Goal: Find specific page/section: Find specific page/section

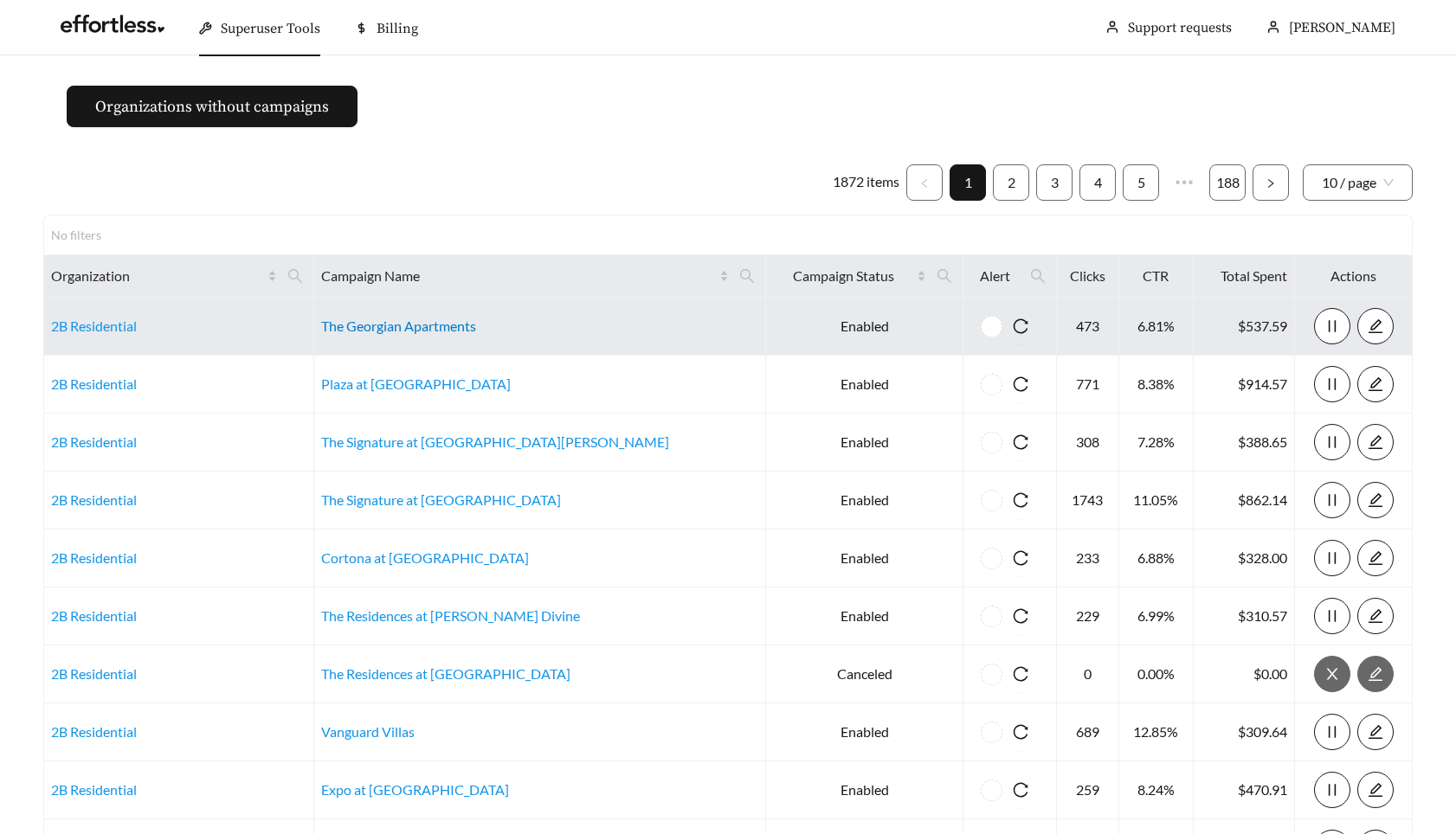
click at [447, 329] on link "The Georgian Apartments" at bounding box center [399, 326] width 155 height 17
click at [574, 115] on main "Organizations without campaigns 1872 items 1 2 3 4 5 ••• 188 10 / page No filte…" at bounding box center [728, 514] width 1456 height 917
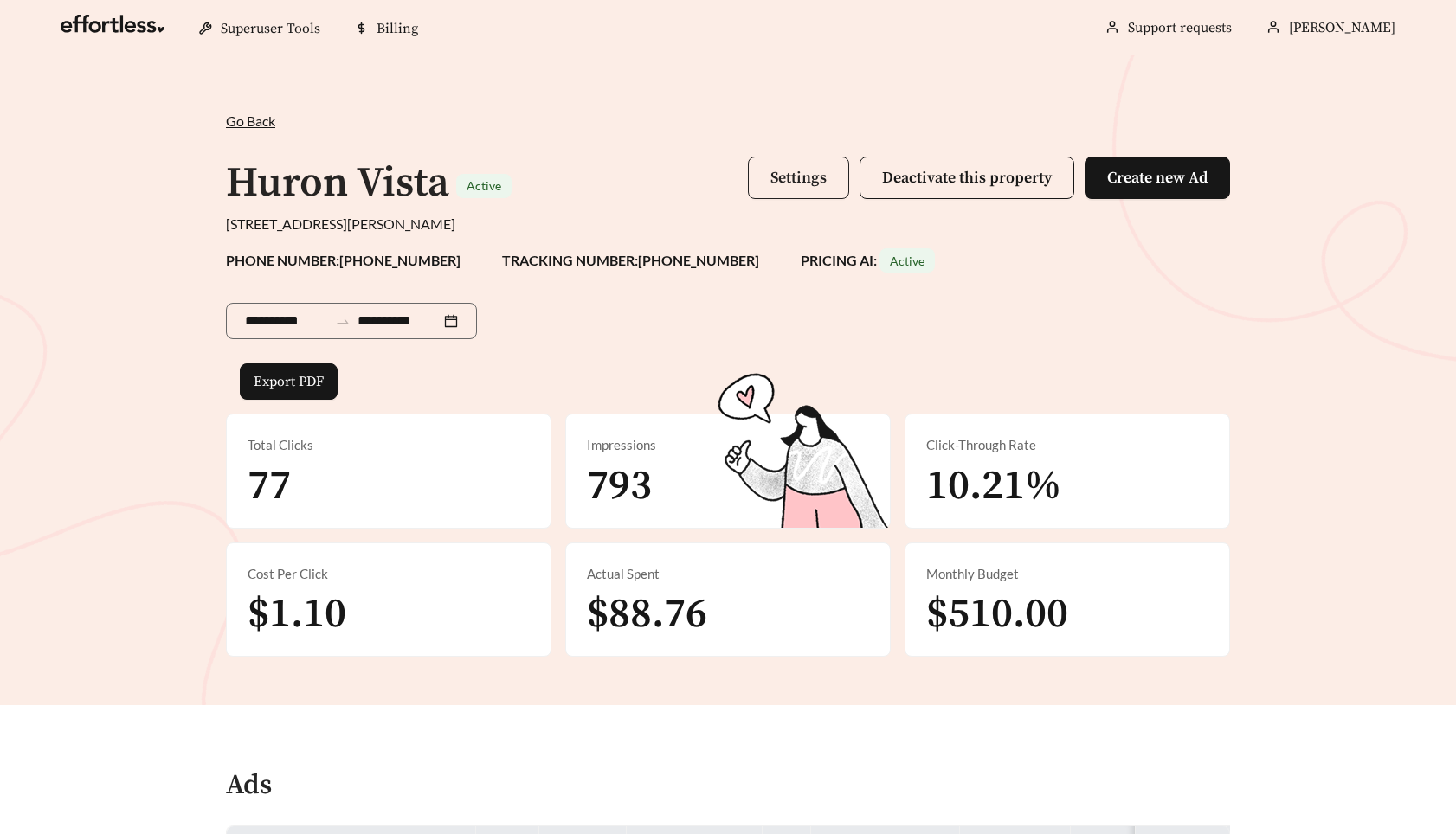
click at [811, 180] on span "Settings" at bounding box center [798, 178] width 56 height 20
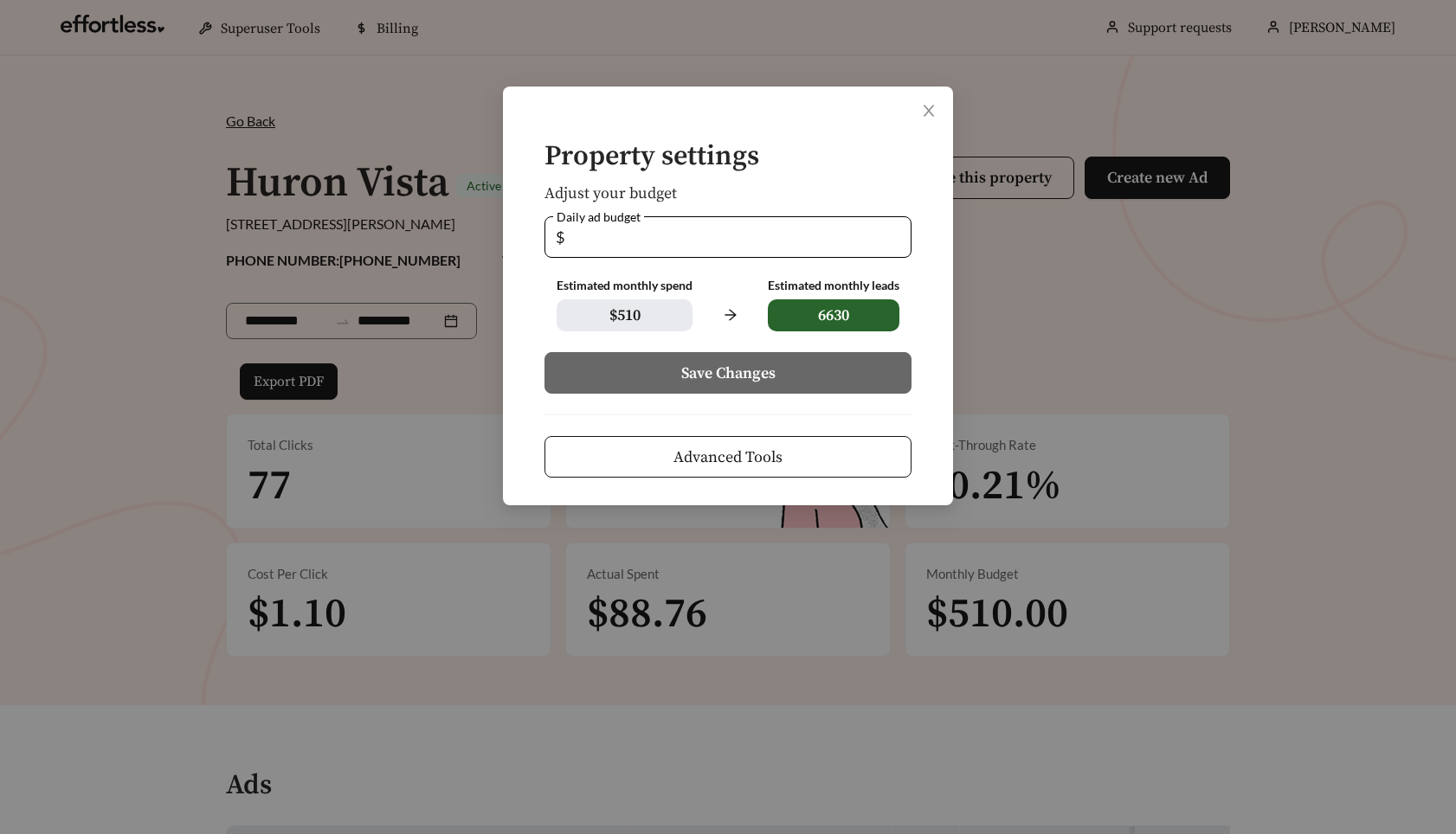
click at [753, 446] on span "Advanced Tools" at bounding box center [728, 457] width 109 height 23
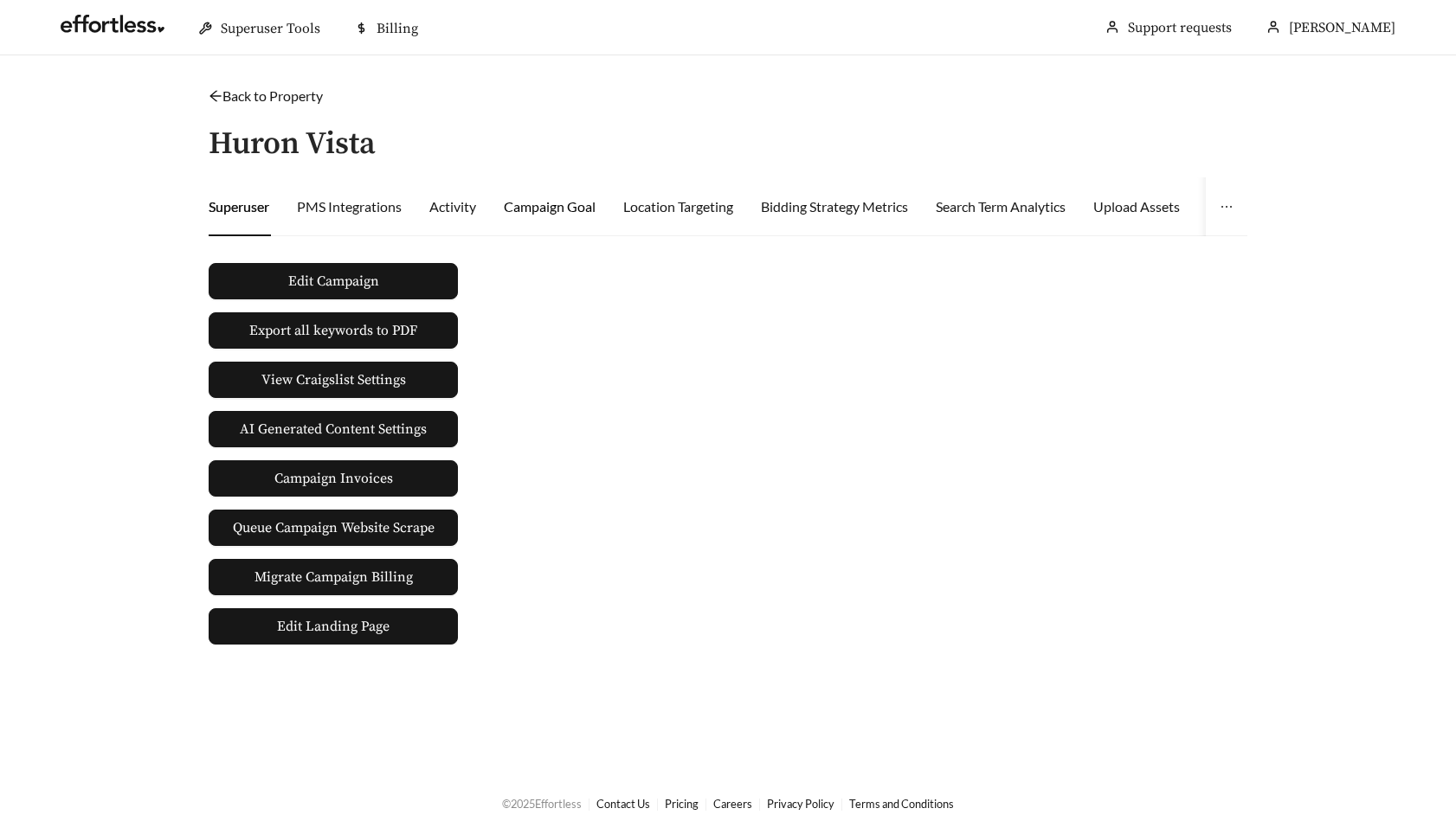
click at [525, 206] on div "Campaign Goal" at bounding box center [549, 207] width 91 height 21
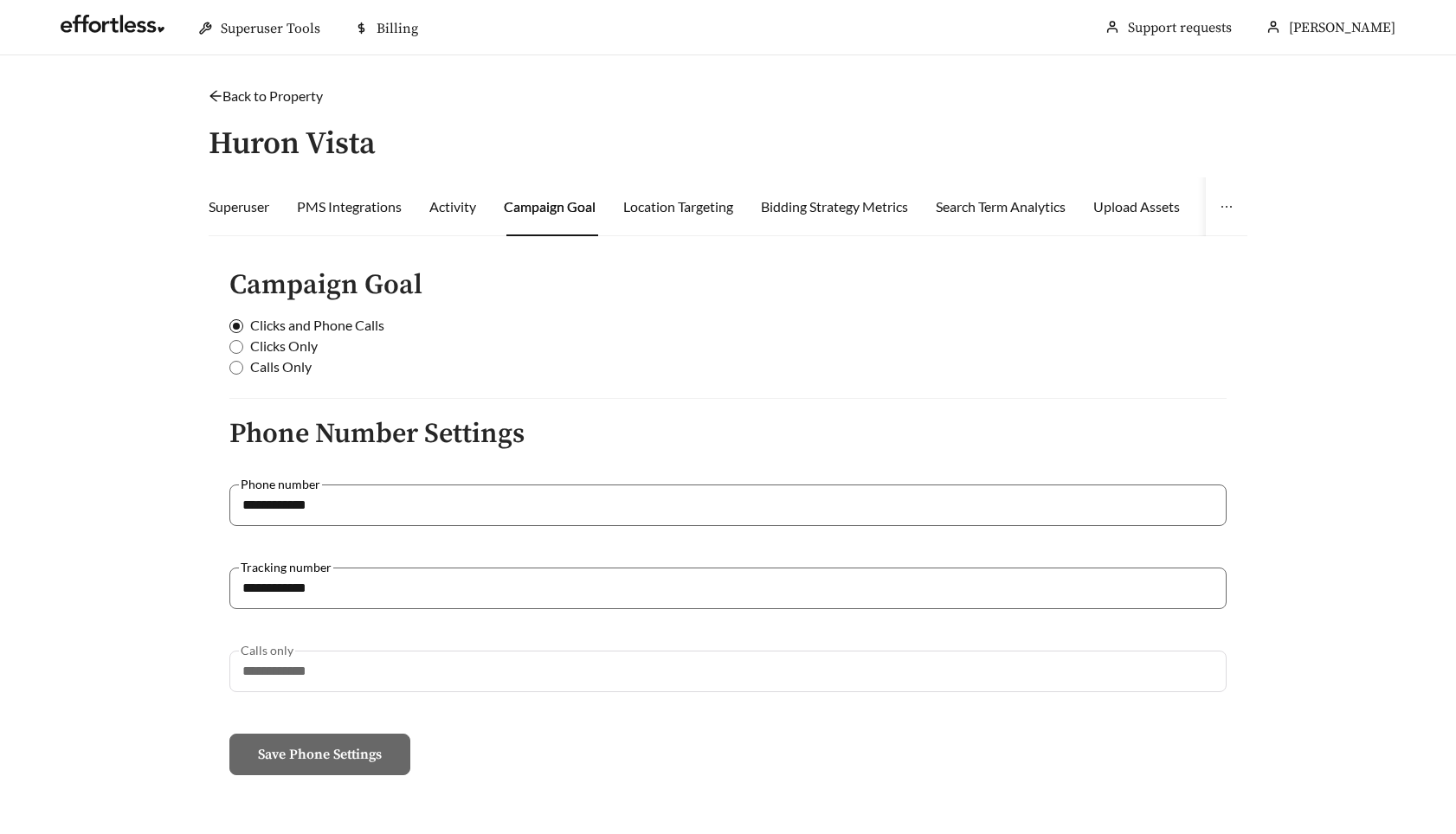
click at [240, 94] on link "Back to Property" at bounding box center [266, 96] width 114 height 17
